Goal: Information Seeking & Learning: Learn about a topic

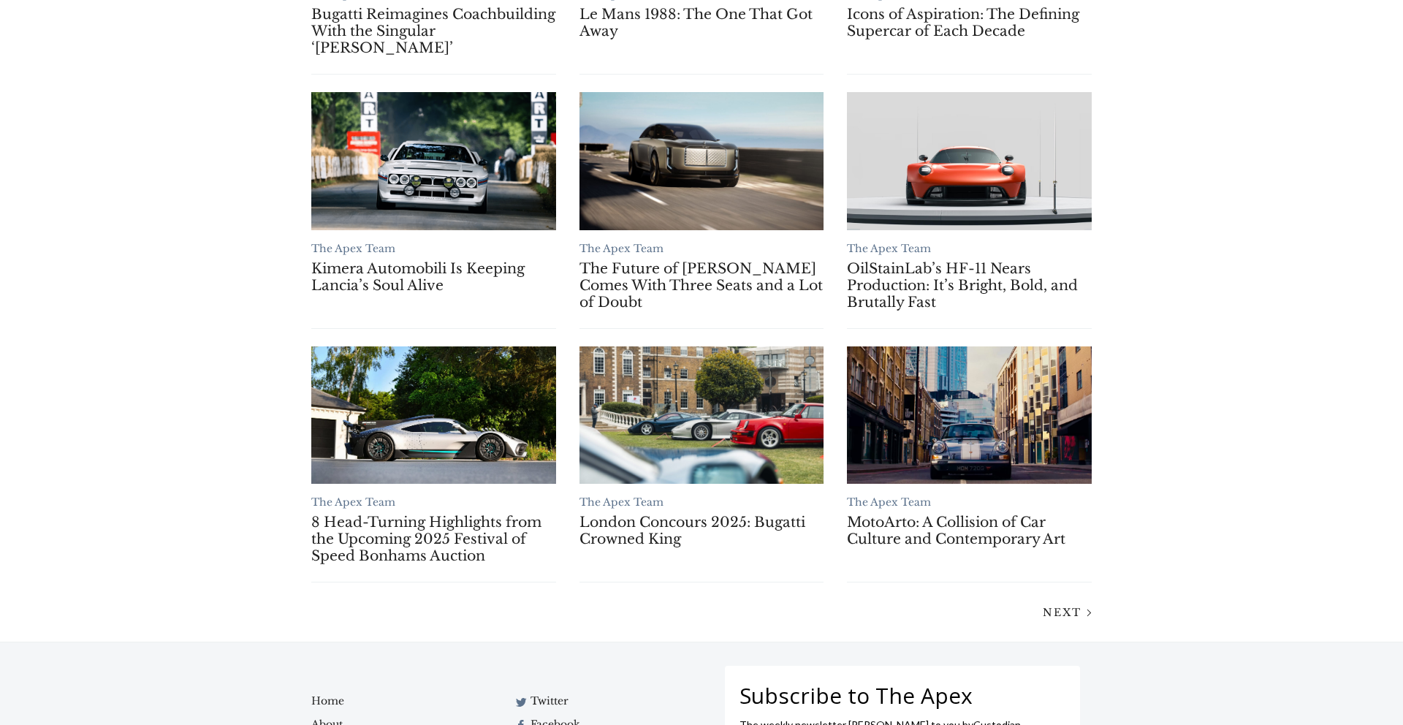
scroll to position [1020, 0]
click at [1061, 624] on div "Next" at bounding box center [702, 611] width 804 height 24
click at [1061, 618] on span "Next" at bounding box center [1062, 611] width 39 height 13
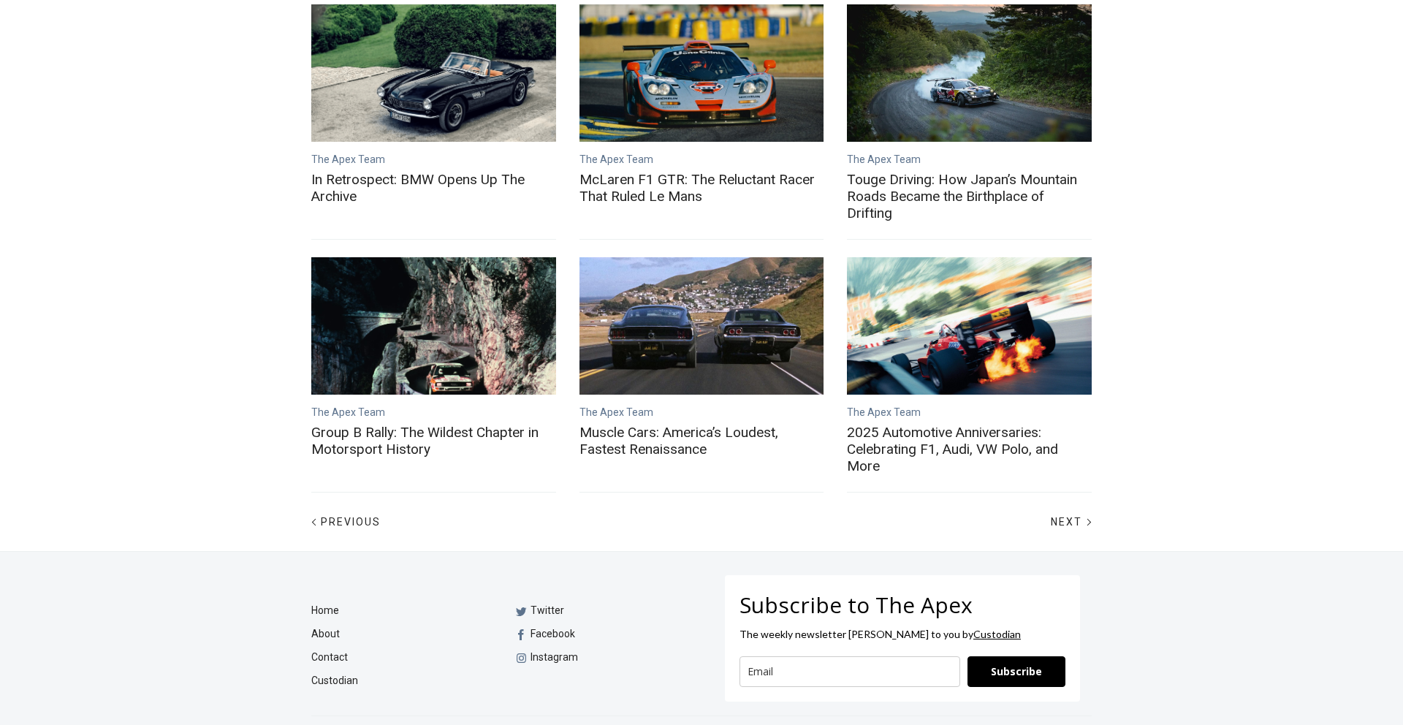
scroll to position [582, 0]
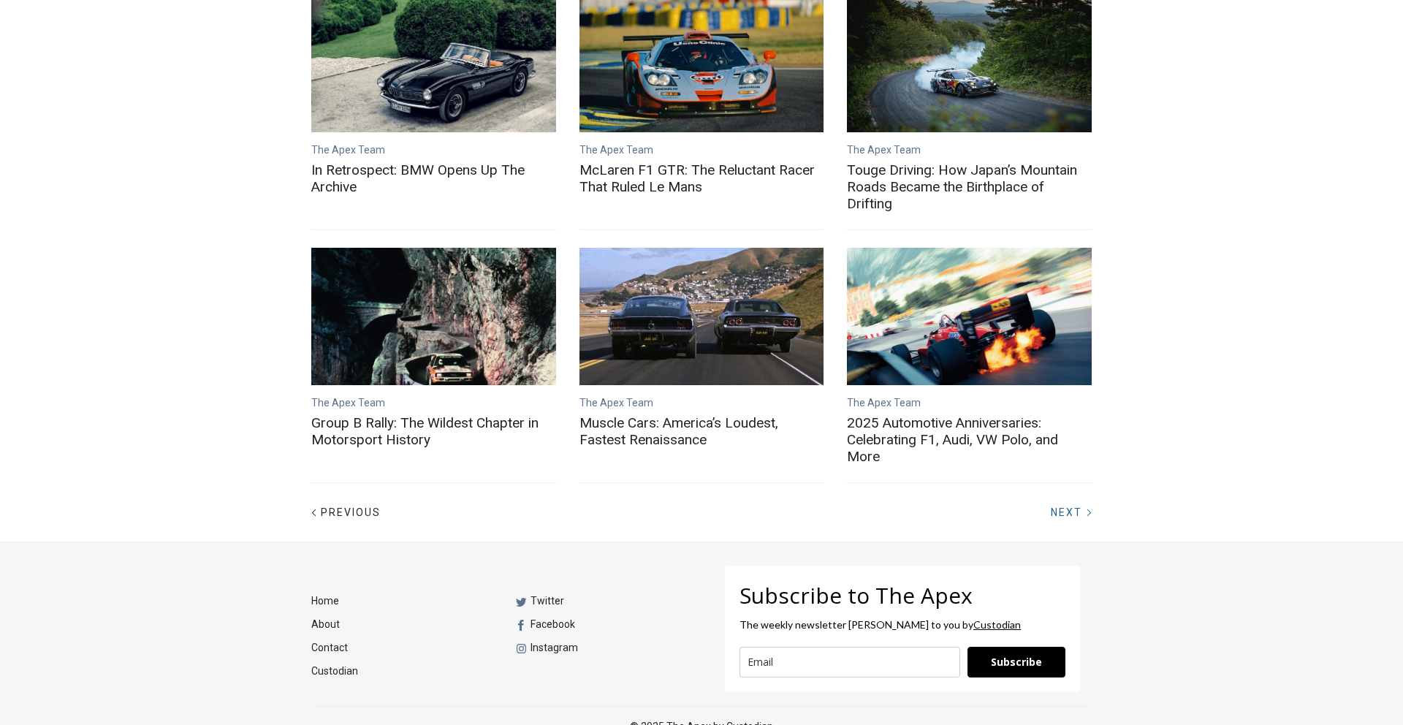
click at [1083, 504] on div at bounding box center [1089, 513] width 18 height 18
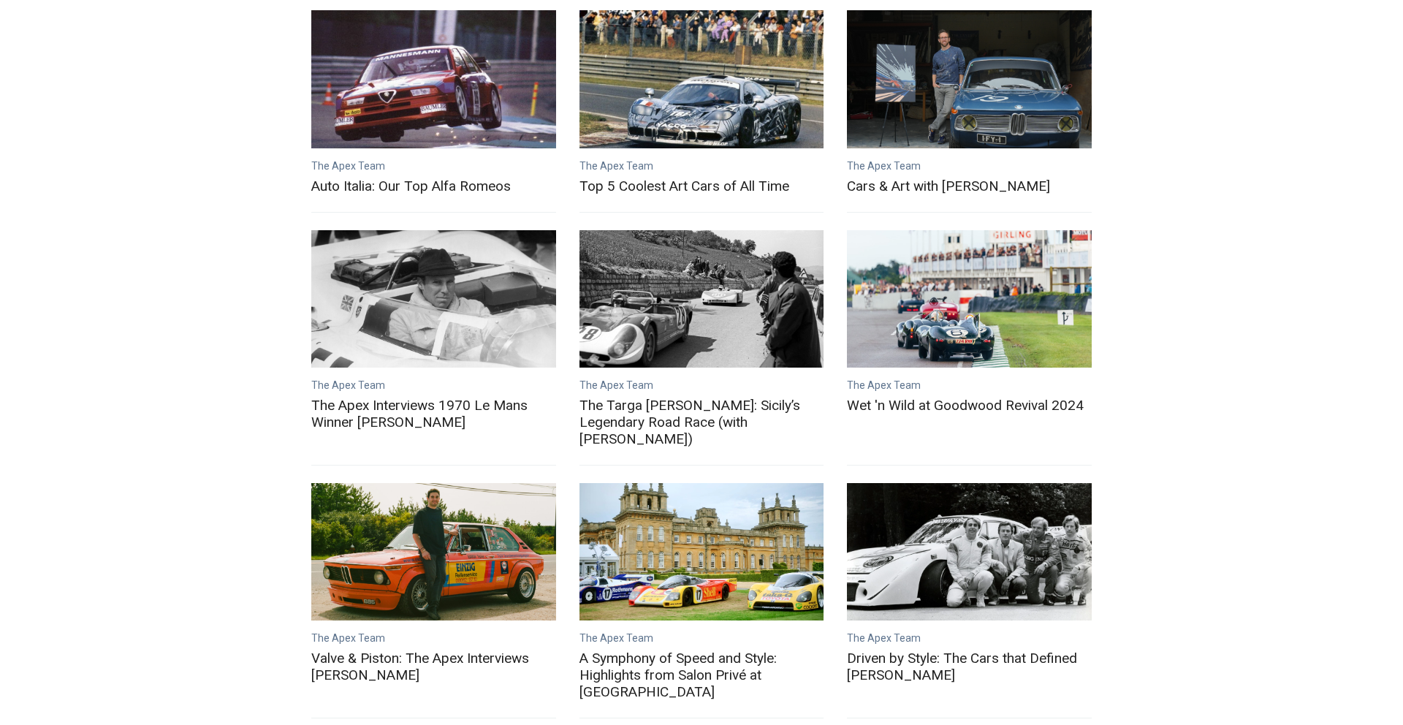
scroll to position [428, 0]
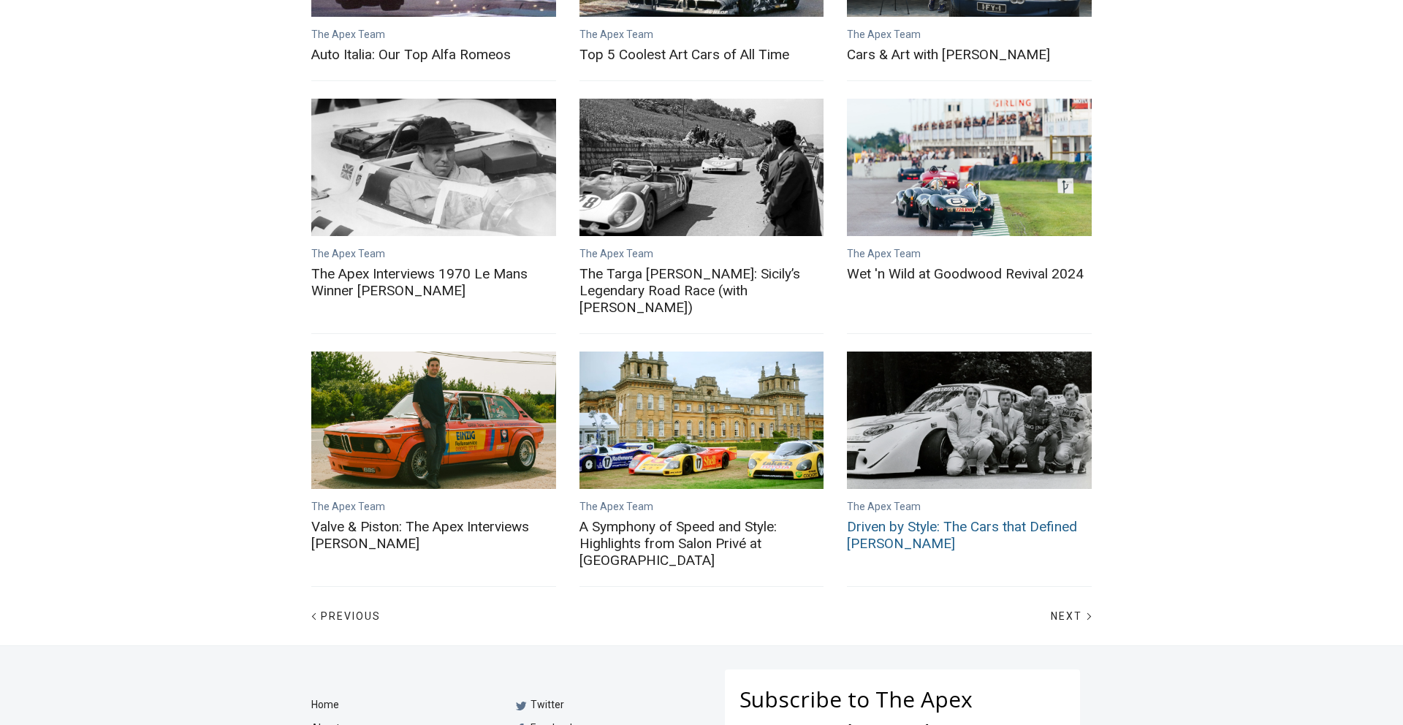
click at [1045, 391] on link "Driven by Style: The Cars that Defined Alain Delon" at bounding box center [969, 420] width 245 height 137
